Goal: Information Seeking & Learning: Learn about a topic

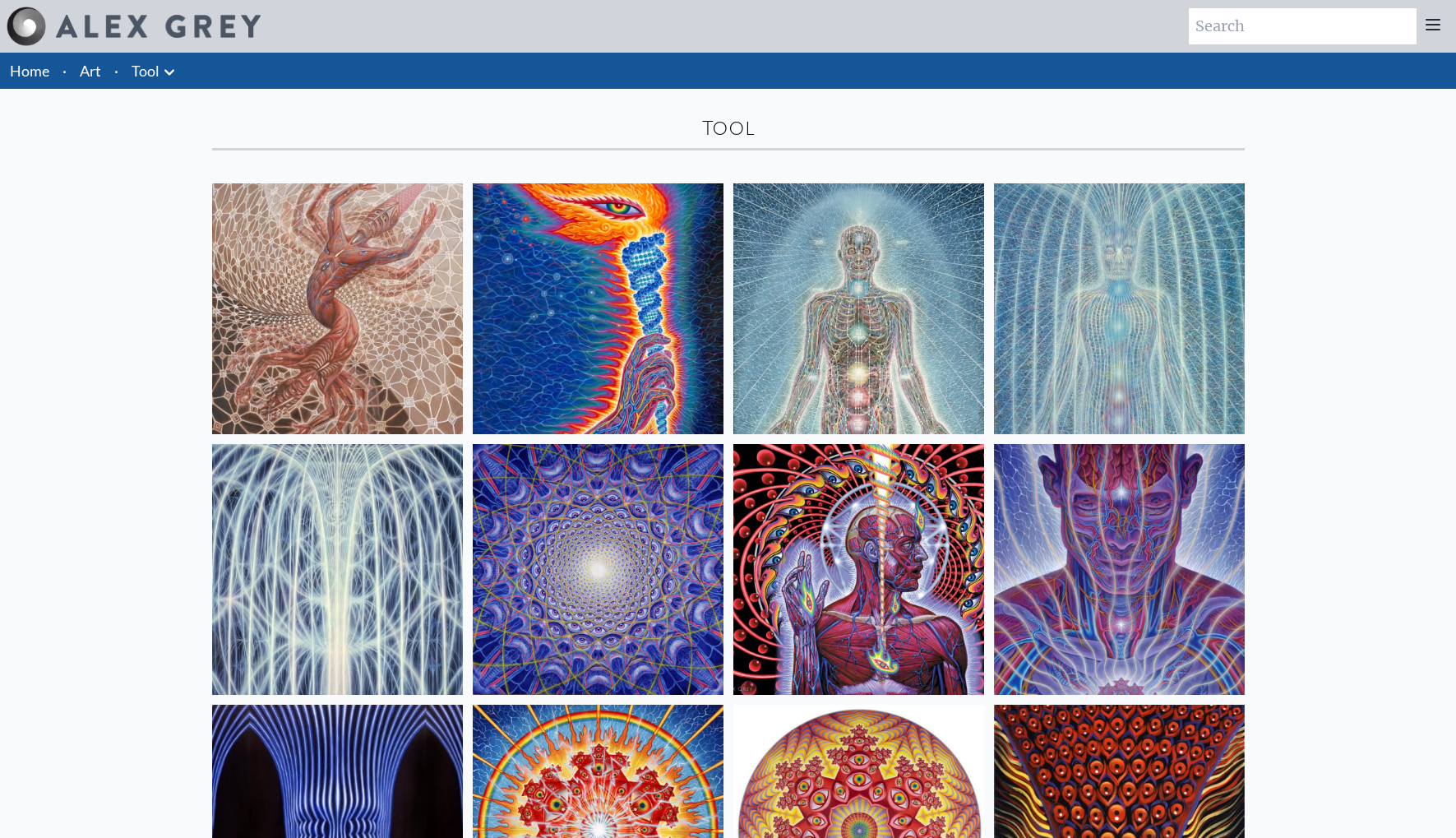
click at [624, 299] on img at bounding box center [598, 309] width 251 height 251
click at [587, 287] on img at bounding box center [598, 309] width 251 height 251
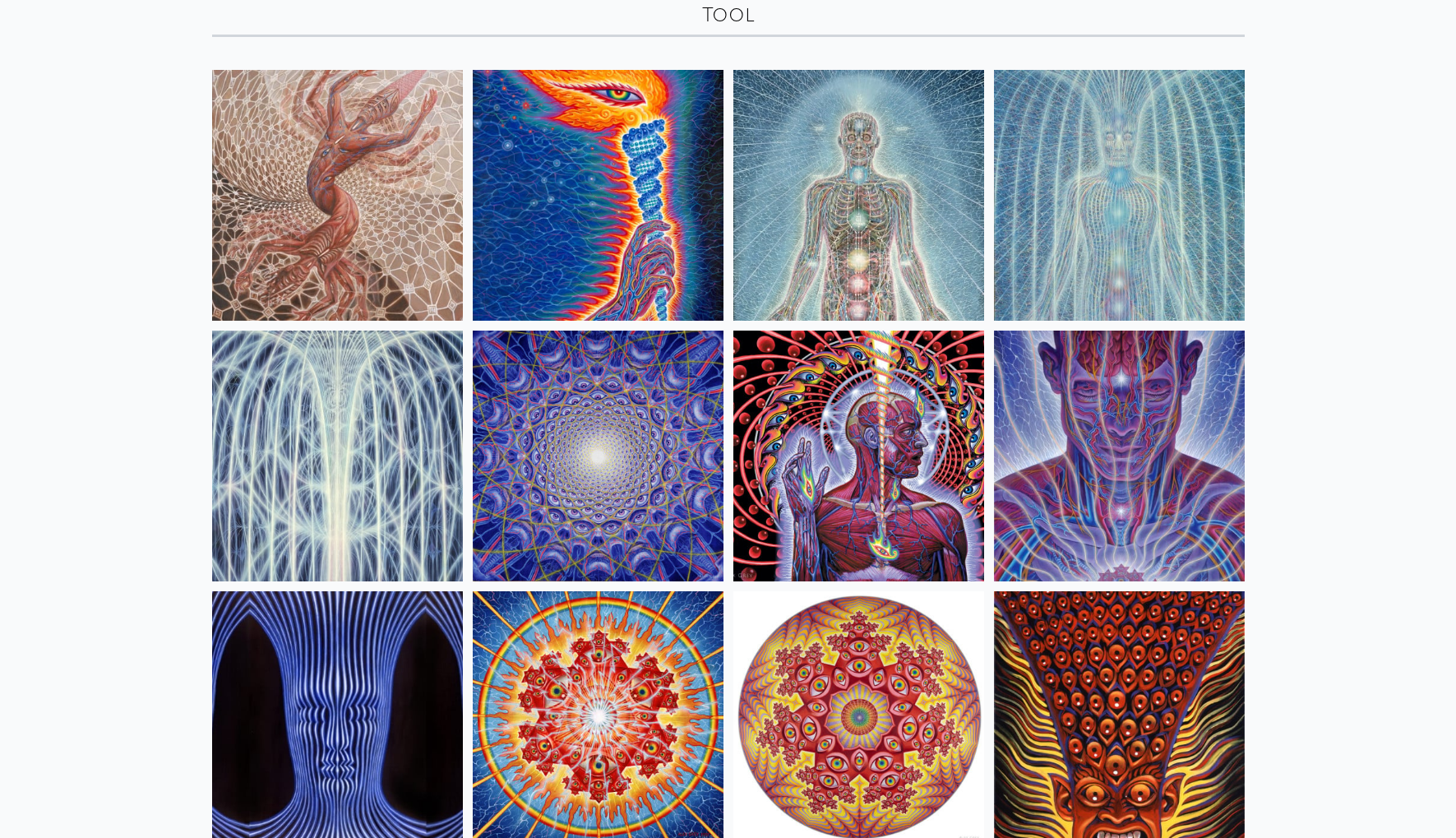
scroll to position [269, 0]
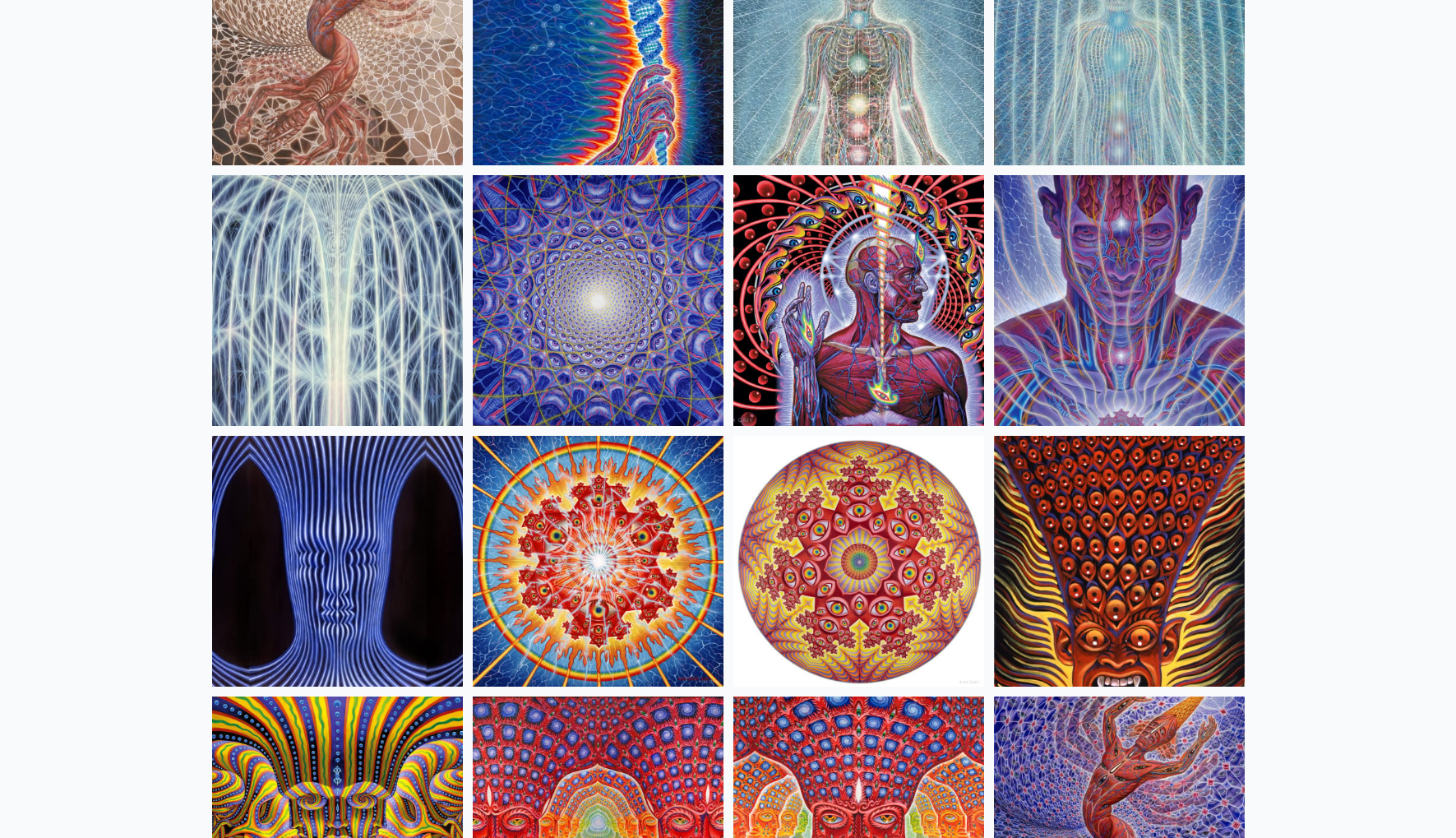
click at [1099, 337] on img at bounding box center [1119, 300] width 251 height 251
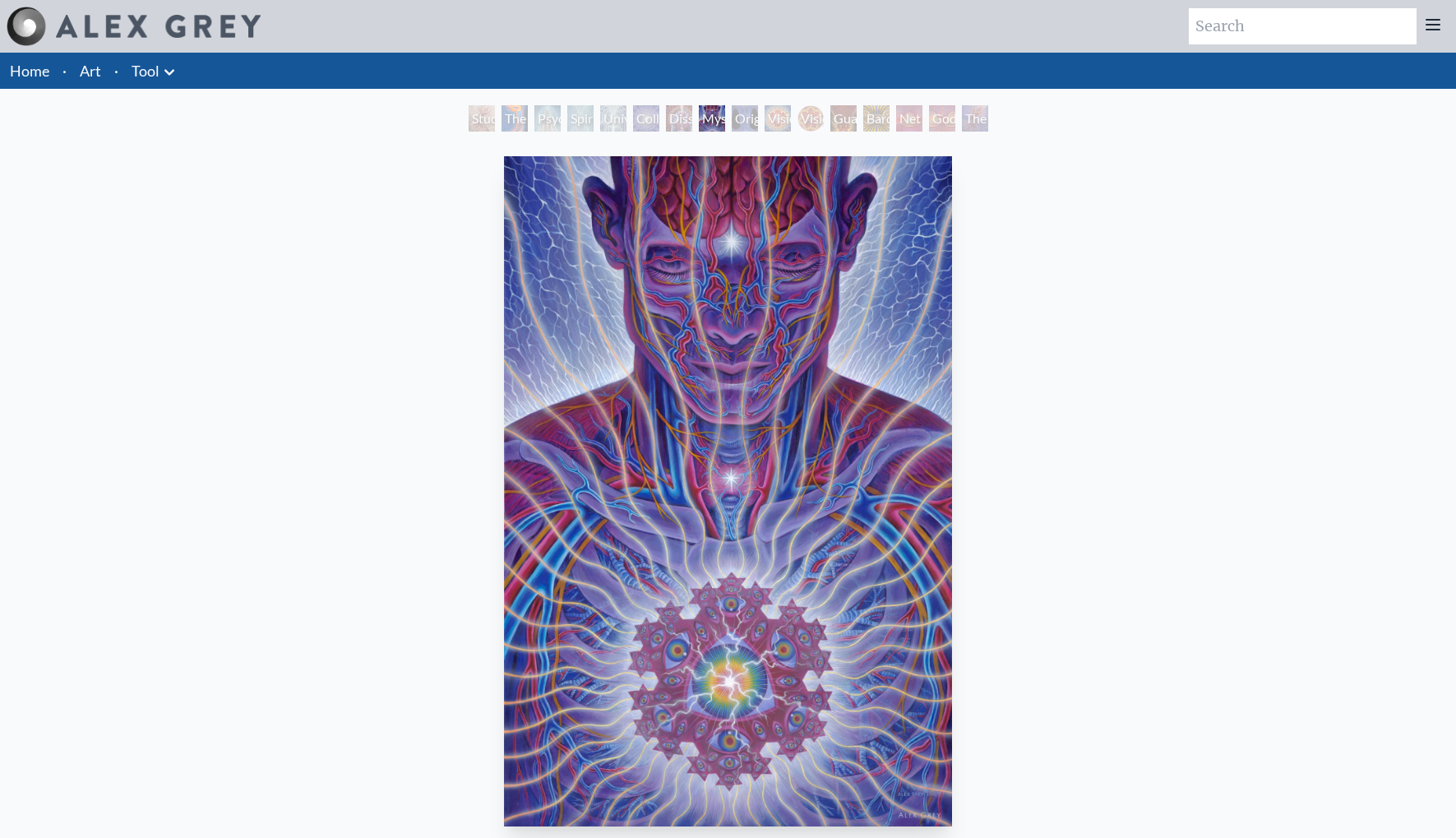
click at [759, 457] on img "8 / 16" at bounding box center [728, 491] width 448 height 670
